Goal: Task Accomplishment & Management: Manage account settings

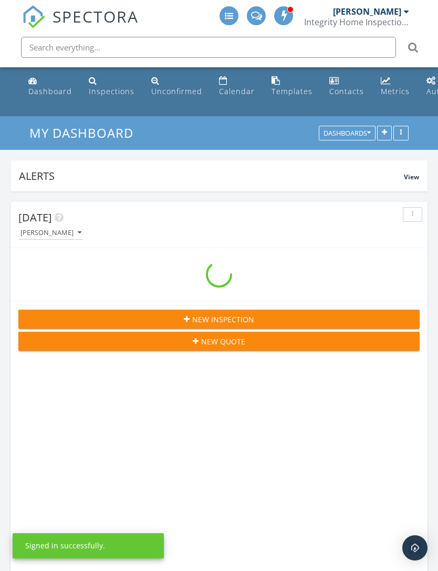
scroll to position [5, 5]
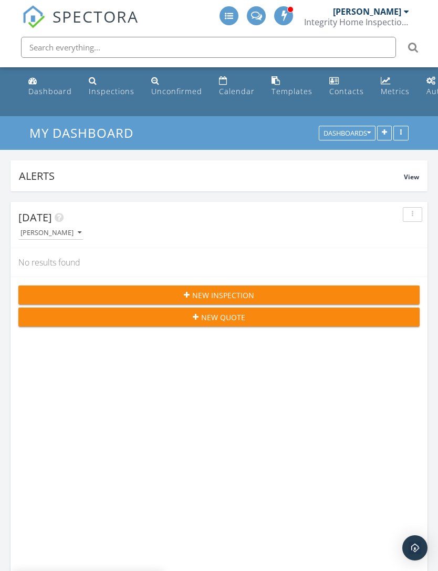
click at [180, 89] on div "Unconfirmed" at bounding box center [176, 91] width 51 height 10
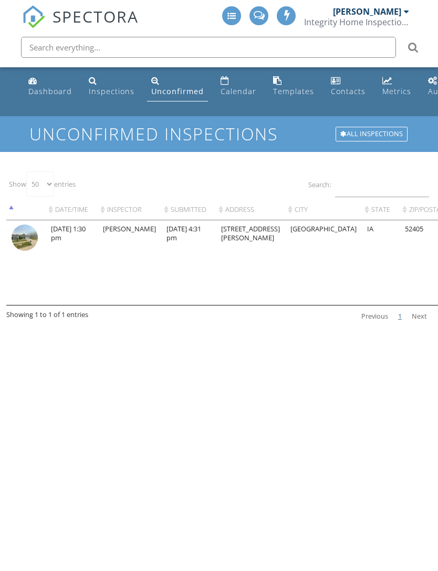
select select "50"
click at [171, 226] on td "09/26/2025 4:31 pm" at bounding box center [188, 262] width 55 height 85
click at [26, 230] on img at bounding box center [25, 237] width 26 height 26
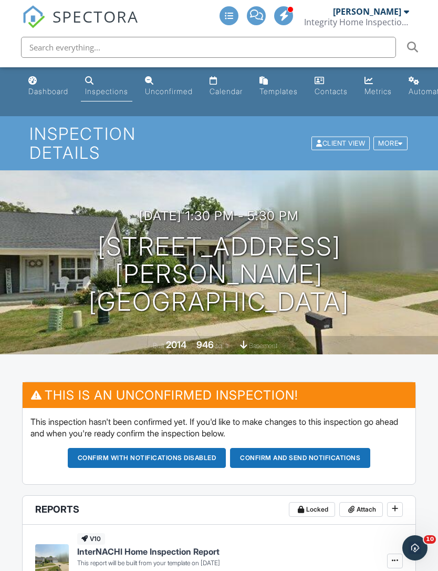
click at [326, 448] on button "Confirm and send notifications" at bounding box center [300, 458] width 140 height 20
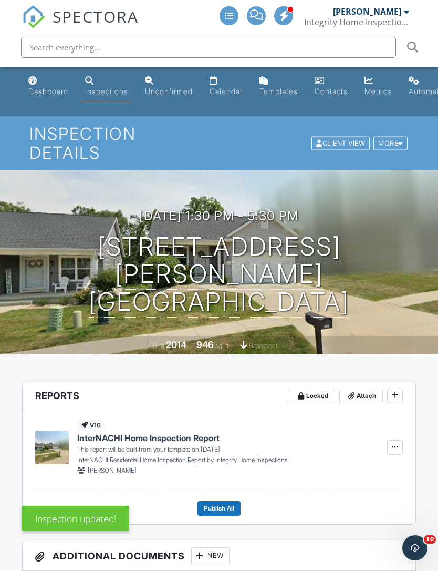
click at [241, 101] on link "Calendar" at bounding box center [226, 86] width 42 height 30
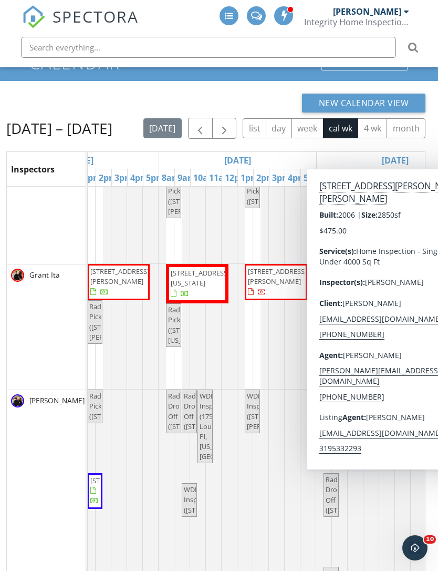
scroll to position [110, 250]
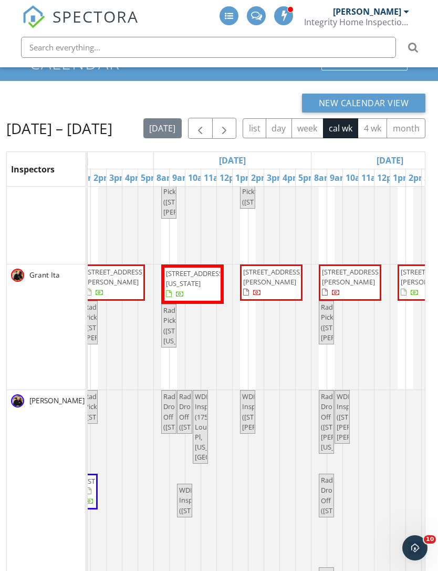
click at [259, 353] on div at bounding box center [287, 326] width 63 height 125
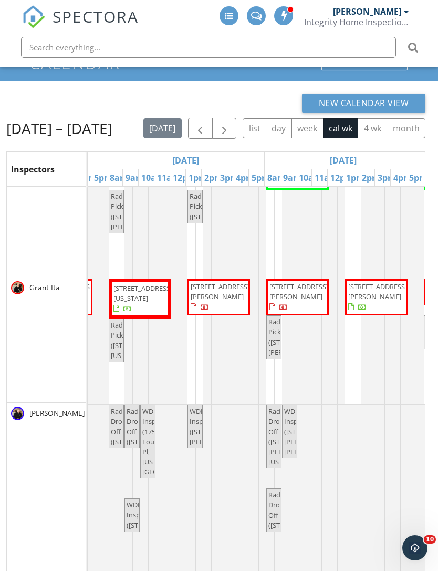
scroll to position [95, 0]
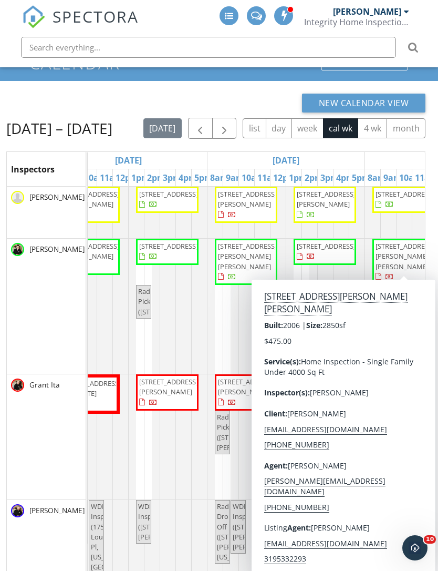
click at [401, 239] on link "199 Shelly Dr, Robins 52328" at bounding box center [404, 262] width 63 height 46
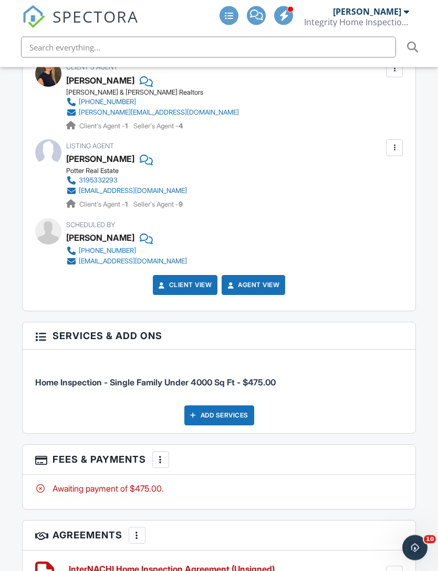
click at [210, 406] on div "Add Services" at bounding box center [219, 416] width 70 height 20
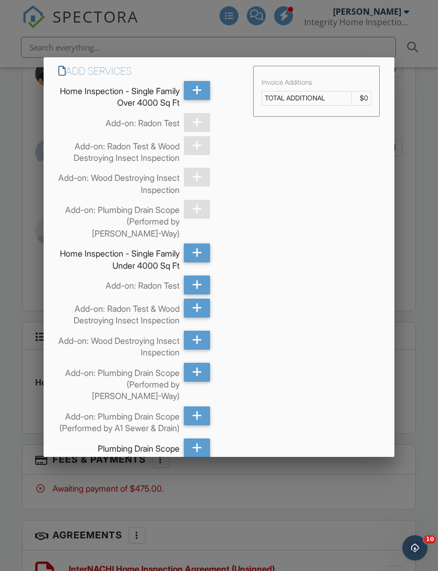
click at [197, 311] on icon at bounding box center [197, 307] width 10 height 19
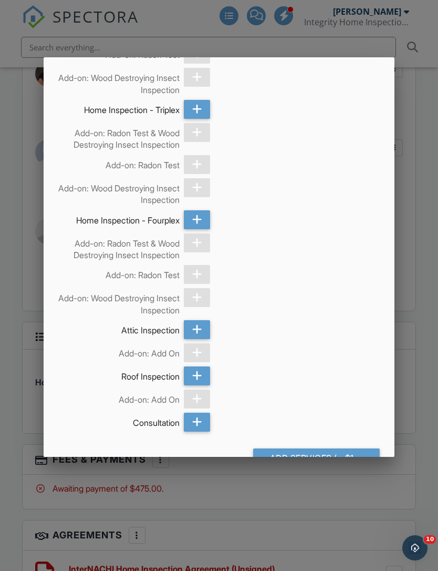
scroll to position [729, 0]
click at [337, 462] on div "Add Services (+ $150.0)" at bounding box center [316, 458] width 127 height 19
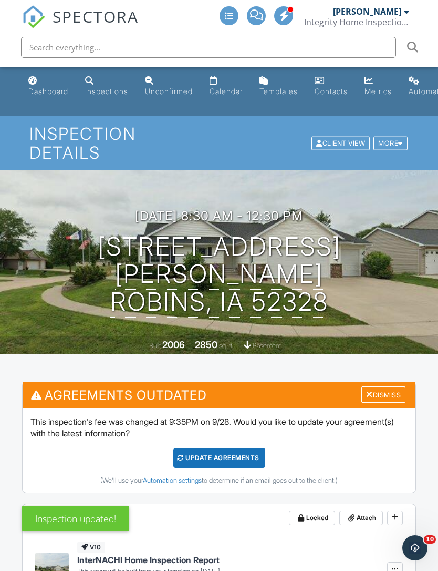
click at [211, 448] on div "Update Agreements" at bounding box center [219, 458] width 92 height 20
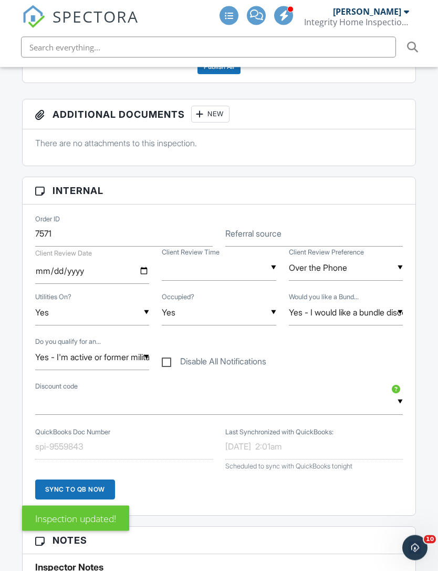
scroll to position [443, 0]
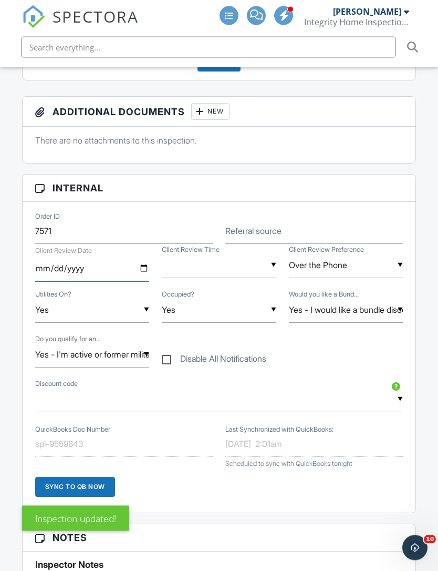
click at [66, 256] on input "date" at bounding box center [92, 269] width 115 height 26
type input "2025-10-02"
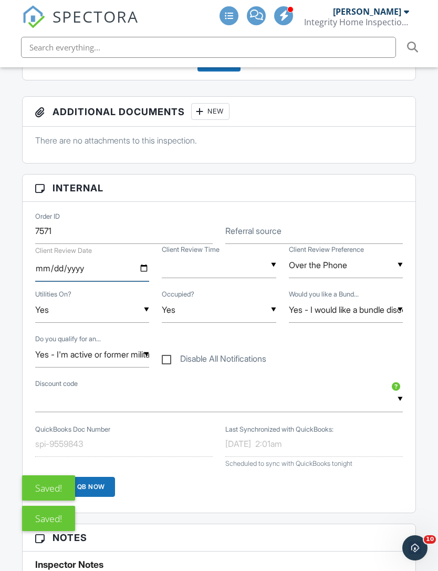
scroll to position [0, 0]
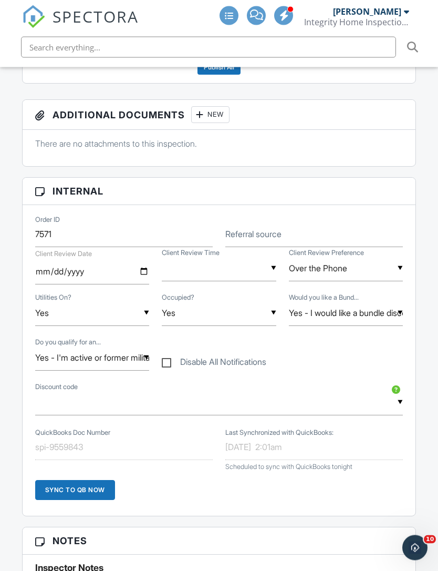
click at [199, 261] on input "text" at bounding box center [219, 269] width 115 height 26
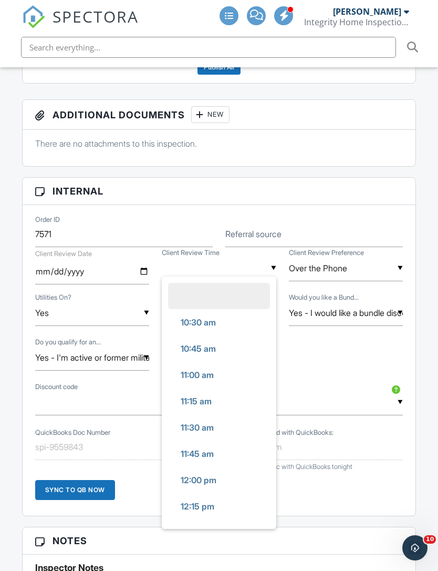
click at [189, 414] on span "11:30 am" at bounding box center [197, 427] width 50 height 26
type input "11:30 am"
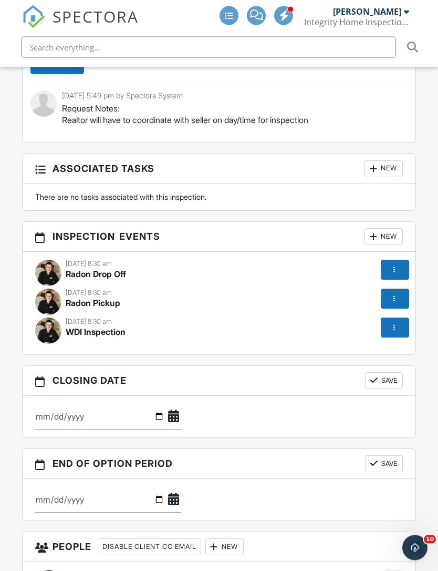
scroll to position [1119, 0]
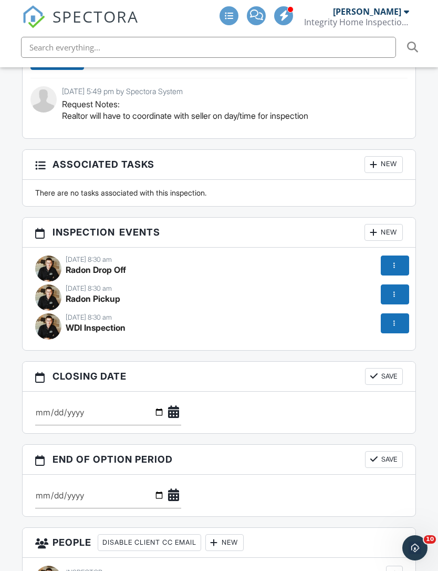
click at [396, 255] on div at bounding box center [395, 265] width 28 height 20
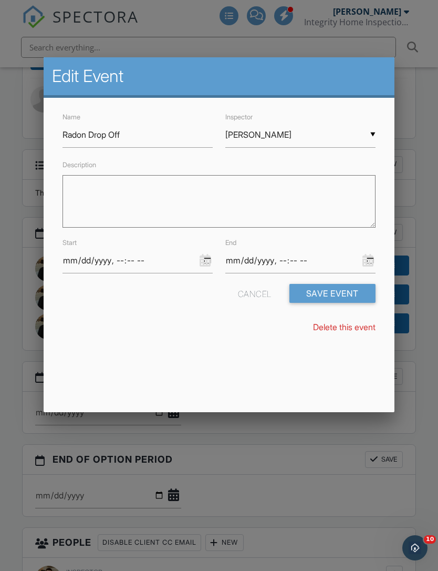
click at [247, 136] on input "[PERSON_NAME]" at bounding box center [300, 135] width 150 height 26
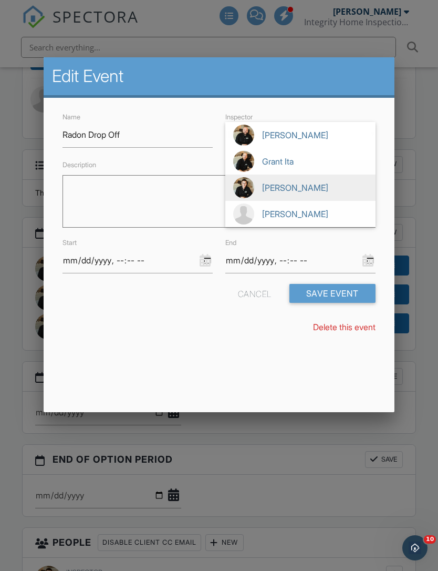
scroll to position [0, 0]
click at [253, 154] on span "Grant Ita" at bounding box center [300, 161] width 150 height 26
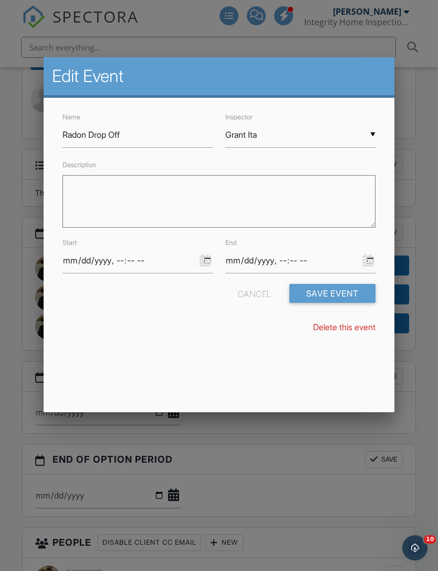
click at [248, 136] on input "Grant Ita" at bounding box center [300, 135] width 150 height 26
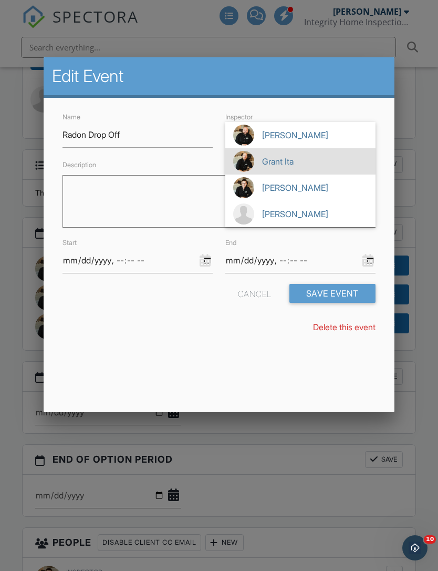
click at [254, 138] on img at bounding box center [243, 135] width 21 height 21
type input "[PERSON_NAME]"
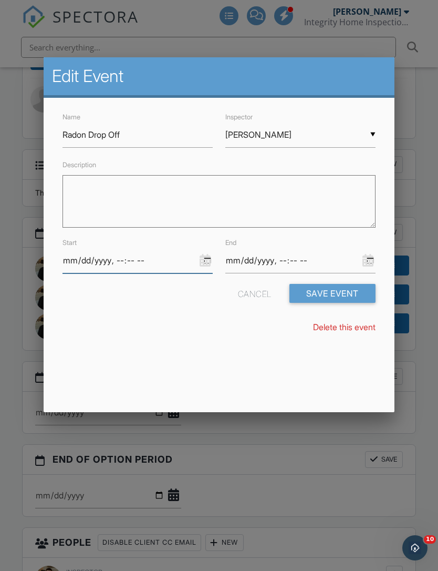
click at [137, 263] on input "datetime-local" at bounding box center [138, 260] width 150 height 26
type input "2025-09-30T08:30"
type input "2025-09-30T10:30"
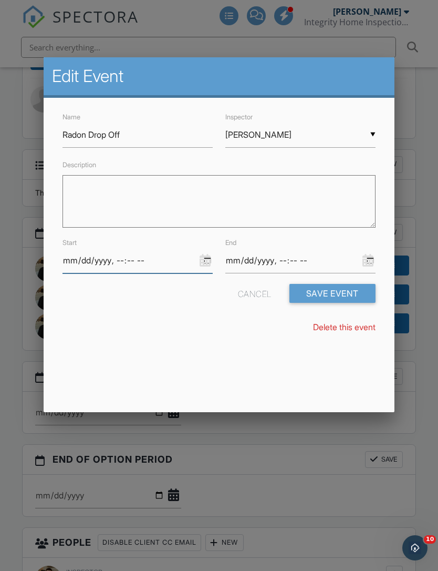
type input "2025-09-30T11:30"
click at [346, 263] on input "datetime-local" at bounding box center [300, 260] width 150 height 26
type input "2025-09-30T12:30"
click at [343, 290] on button "Save Event" at bounding box center [333, 293] width 86 height 19
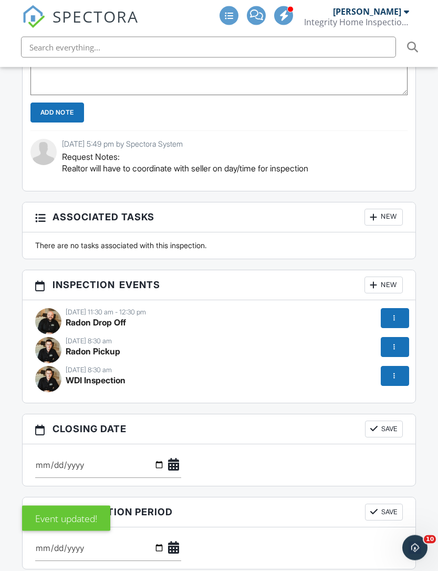
scroll to position [1066, 0]
click at [396, 371] on div at bounding box center [394, 376] width 11 height 11
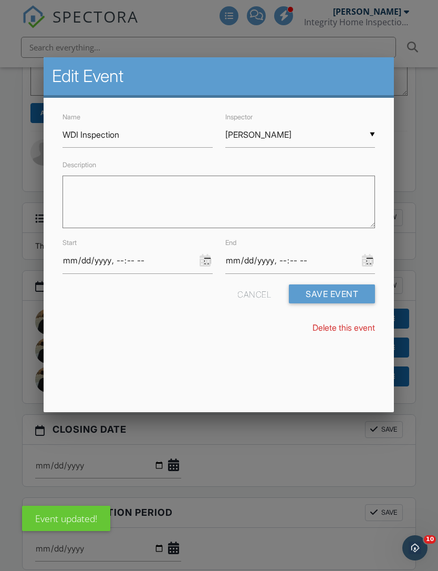
click at [346, 141] on input "[PERSON_NAME]" at bounding box center [300, 135] width 150 height 26
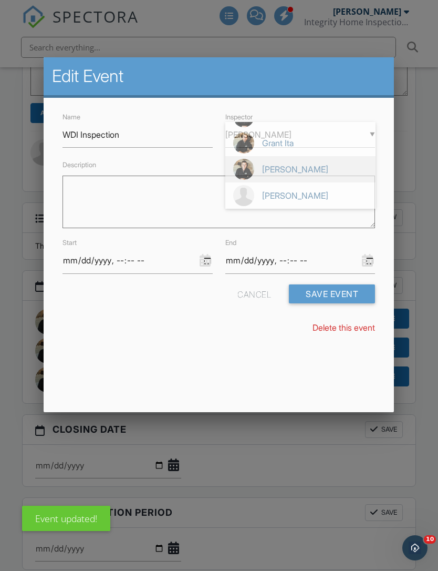
scroll to position [0, 0]
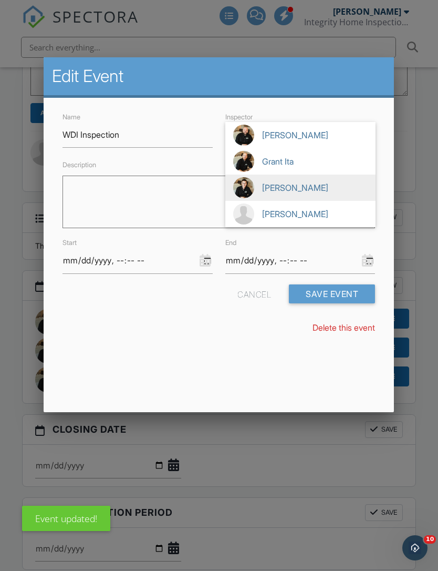
click at [335, 143] on span "[PERSON_NAME]" at bounding box center [300, 135] width 150 height 26
type input "[PERSON_NAME]"
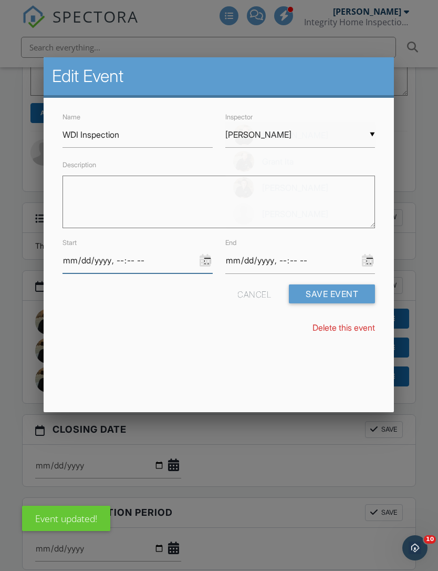
click at [106, 273] on input "datetime-local" at bounding box center [138, 260] width 150 height 26
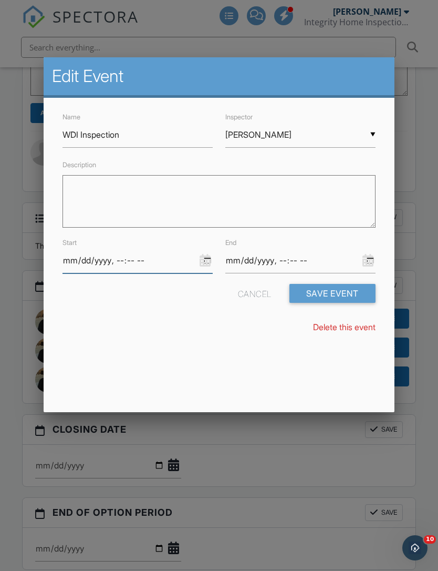
type input "[DATE]T08:30"
type input "[DATE]T11:30"
click at [339, 247] on div "End" at bounding box center [300, 254] width 163 height 37
click at [332, 260] on input "datetime-local" at bounding box center [300, 260] width 150 height 26
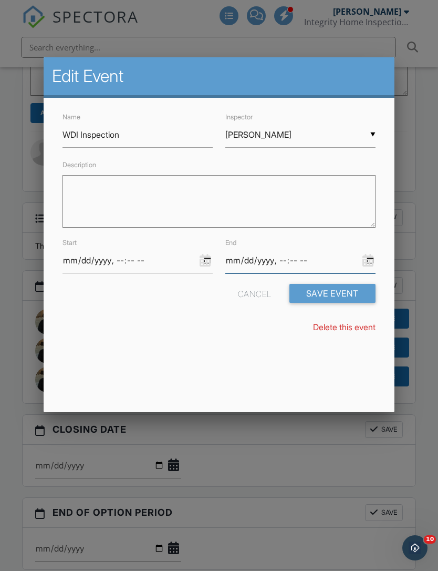
type input "[DATE]T12:30"
click at [339, 297] on button "Save Event" at bounding box center [333, 293] width 86 height 19
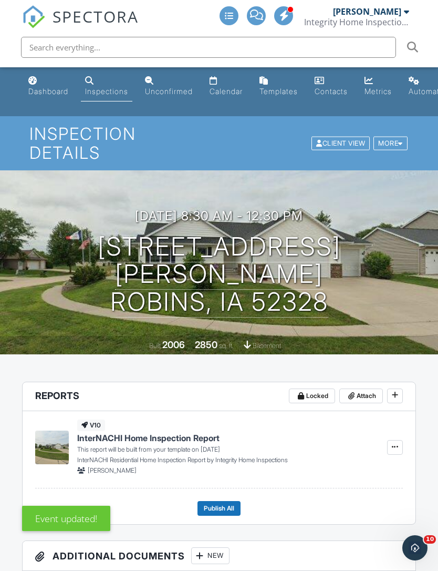
click at [174, 89] on div "Unconfirmed" at bounding box center [169, 91] width 48 height 9
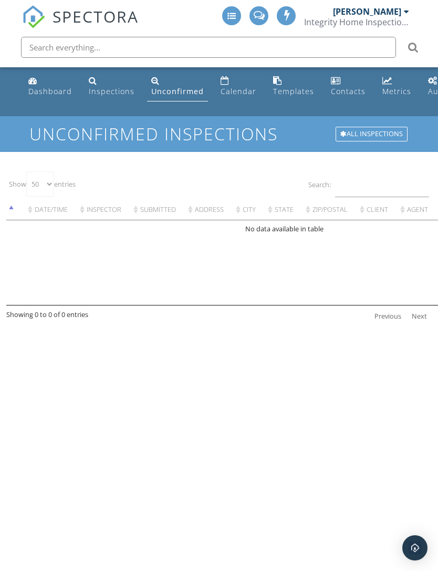
select select "50"
click at [235, 91] on div "Calendar" at bounding box center [239, 91] width 36 height 10
